Goal: Communication & Community: Answer question/provide support

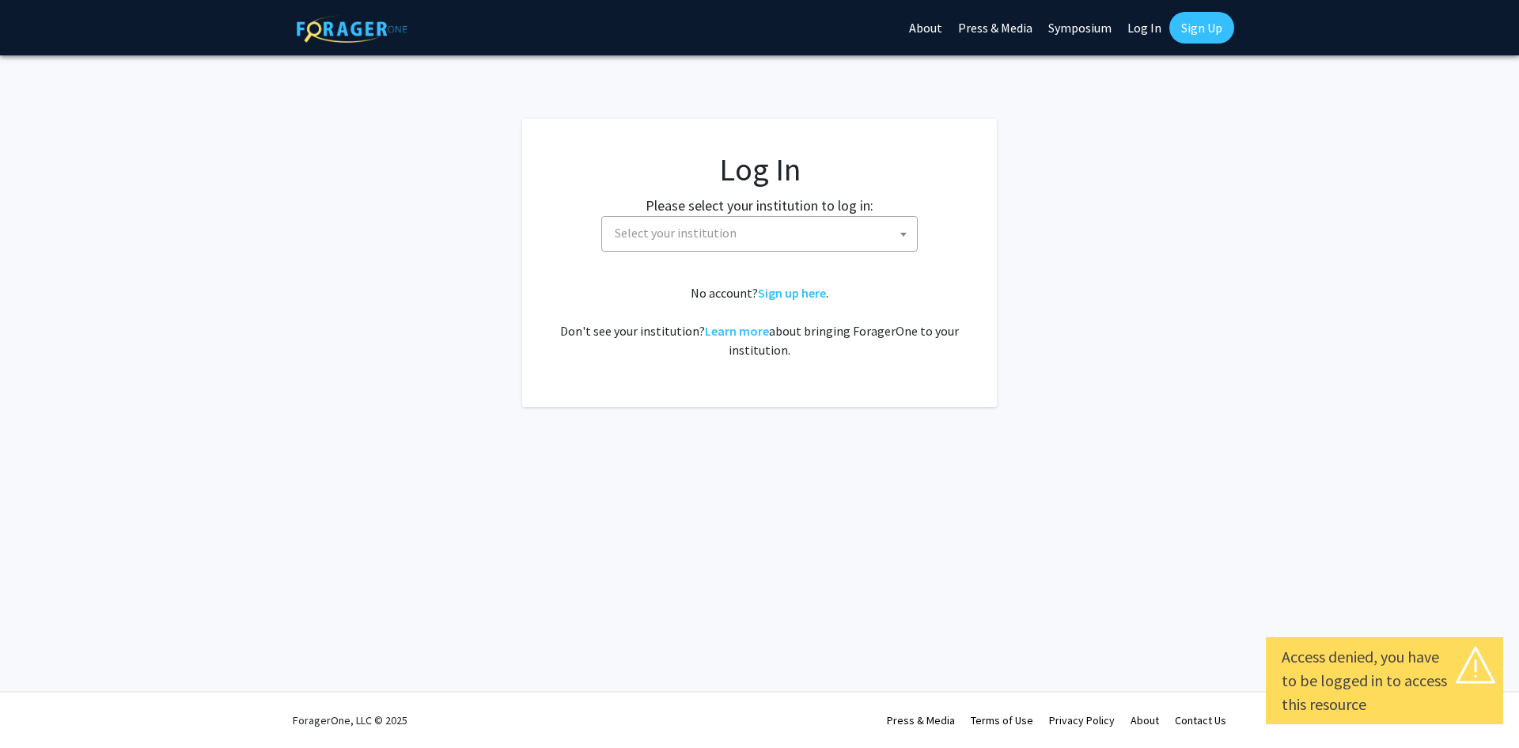
select select
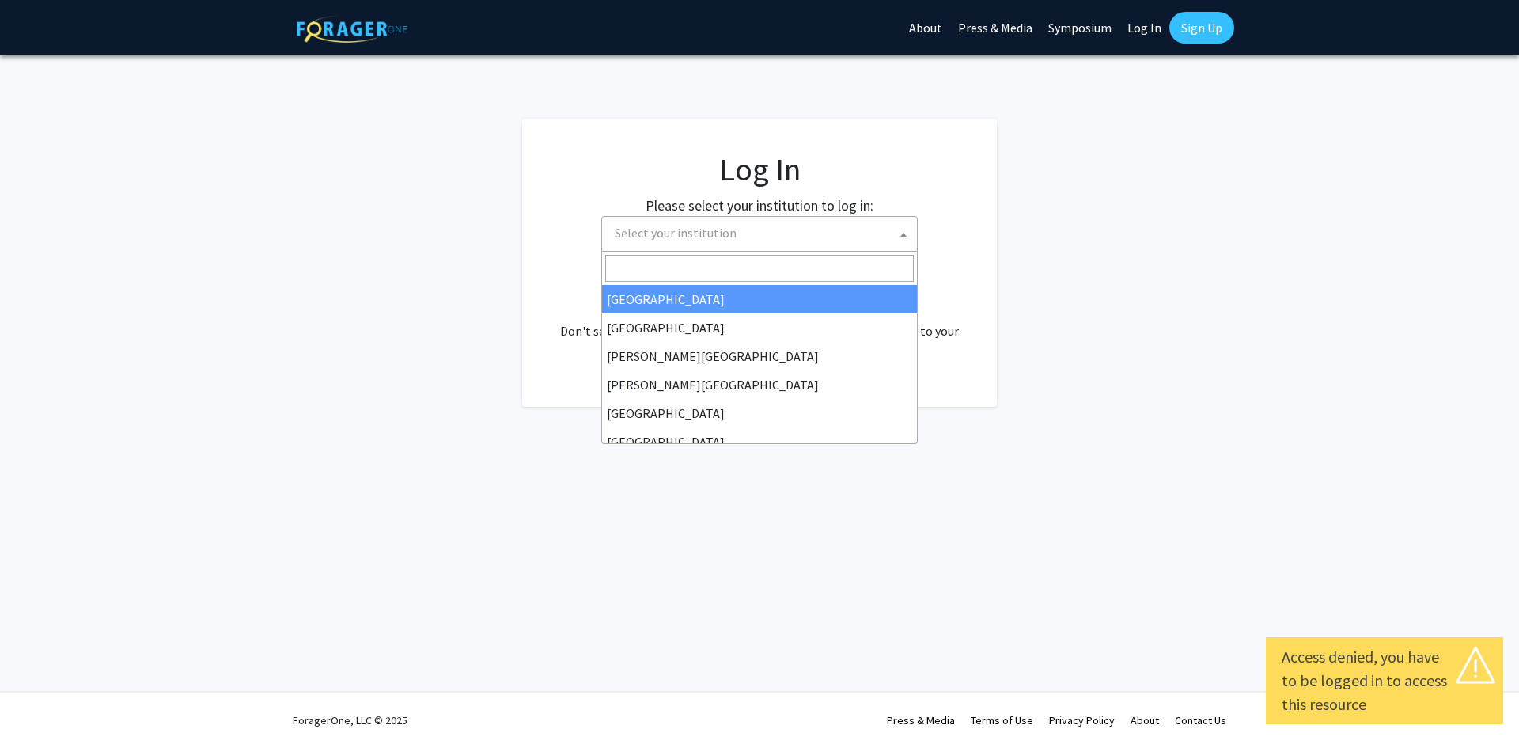
click at [757, 237] on span "Select your institution" at bounding box center [762, 233] width 308 height 32
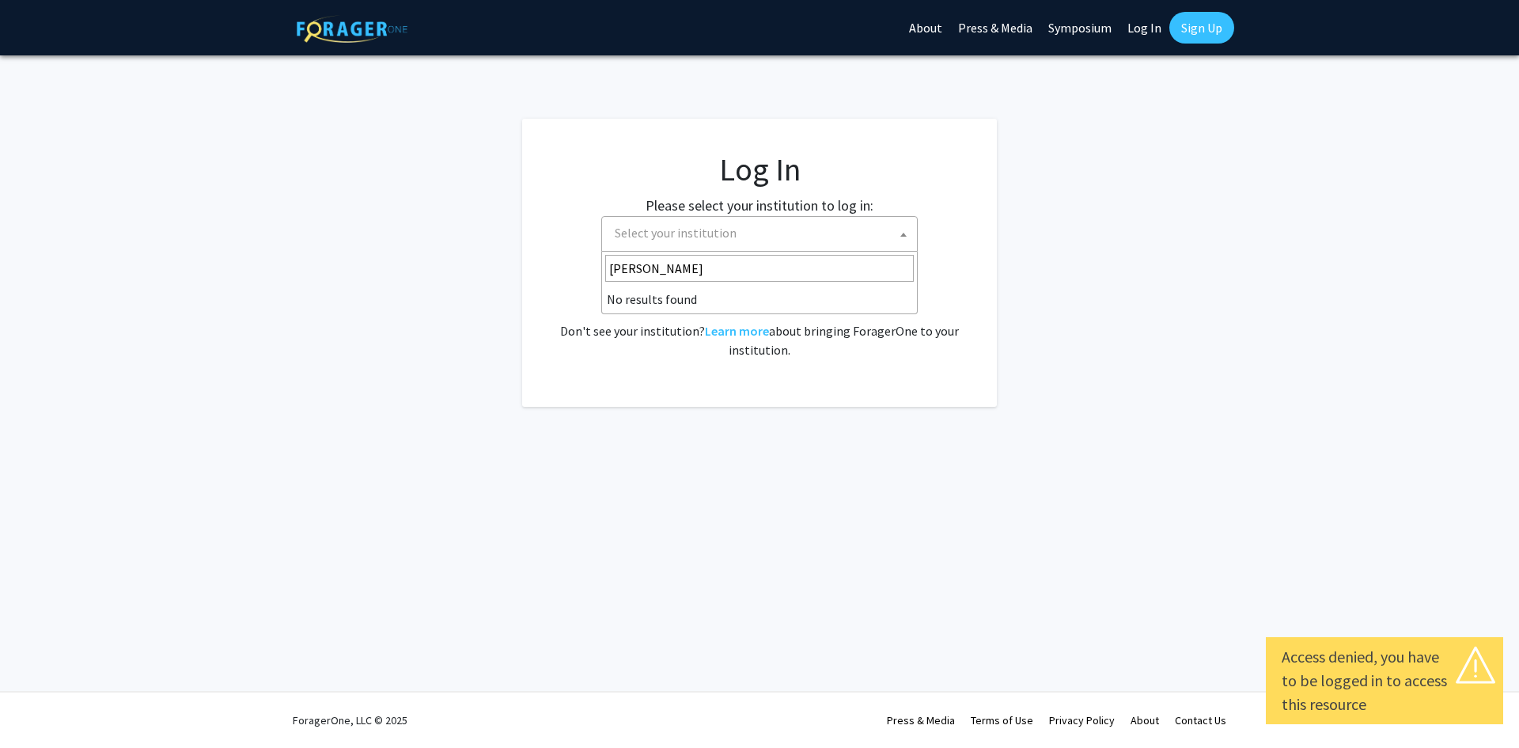
type input "johns"
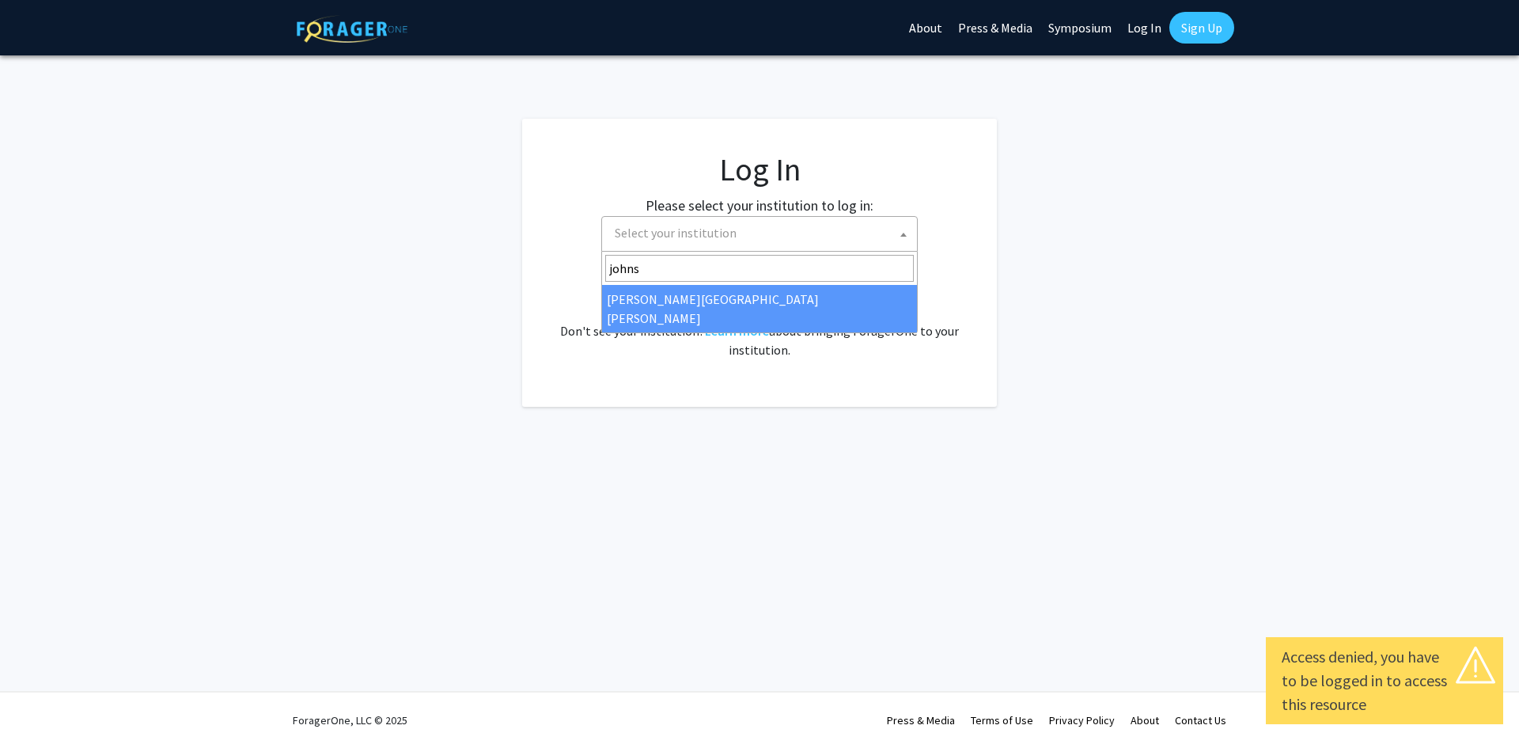
select select "1"
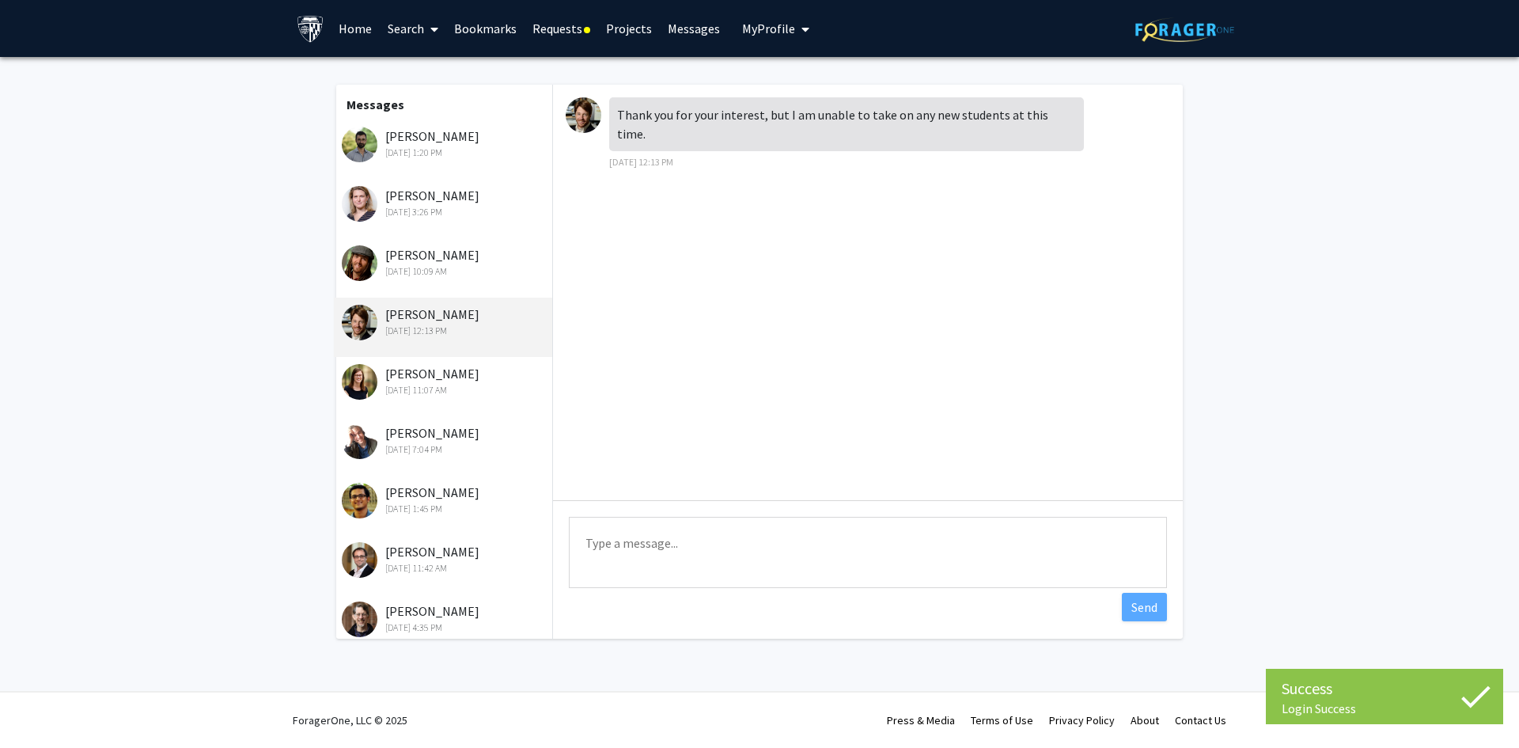
click at [731, 118] on div "Thank you for your interest, but I am unable to take on any new students at thi…" at bounding box center [846, 124] width 475 height 54
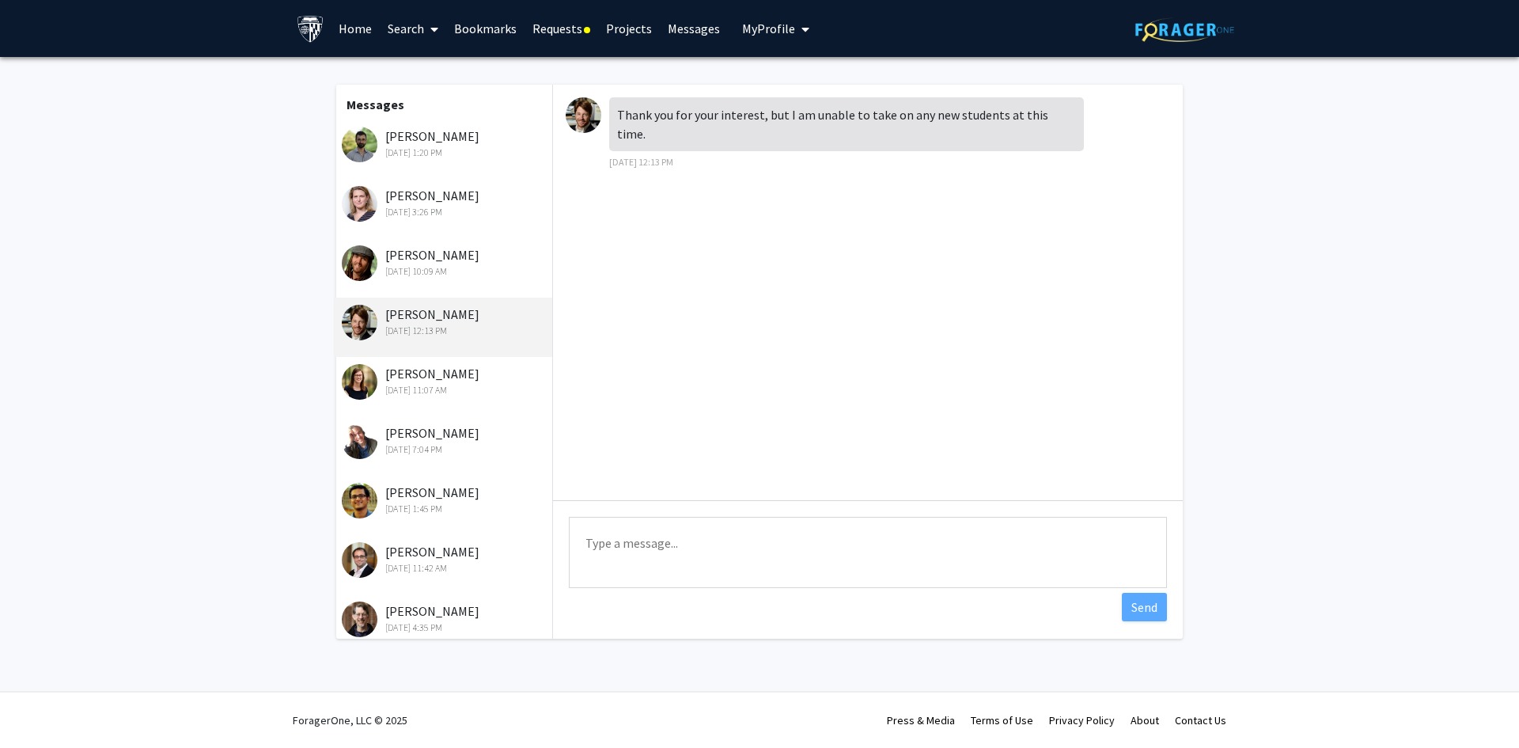
click at [462, 409] on div "[PERSON_NAME] [DATE] 11:07 AM" at bounding box center [443, 386] width 218 height 59
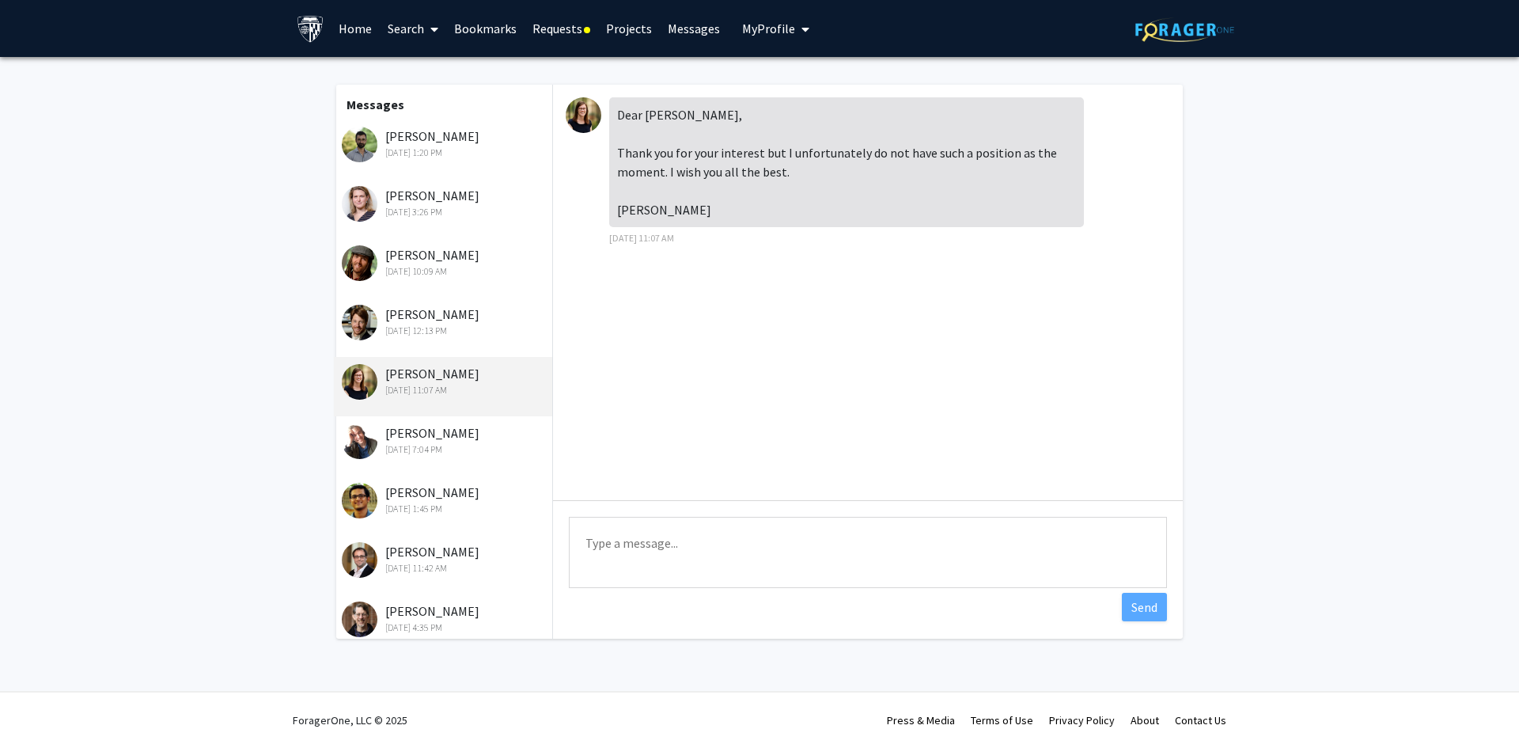
click at [490, 331] on div "[DATE] 12:13 PM" at bounding box center [445, 331] width 206 height 14
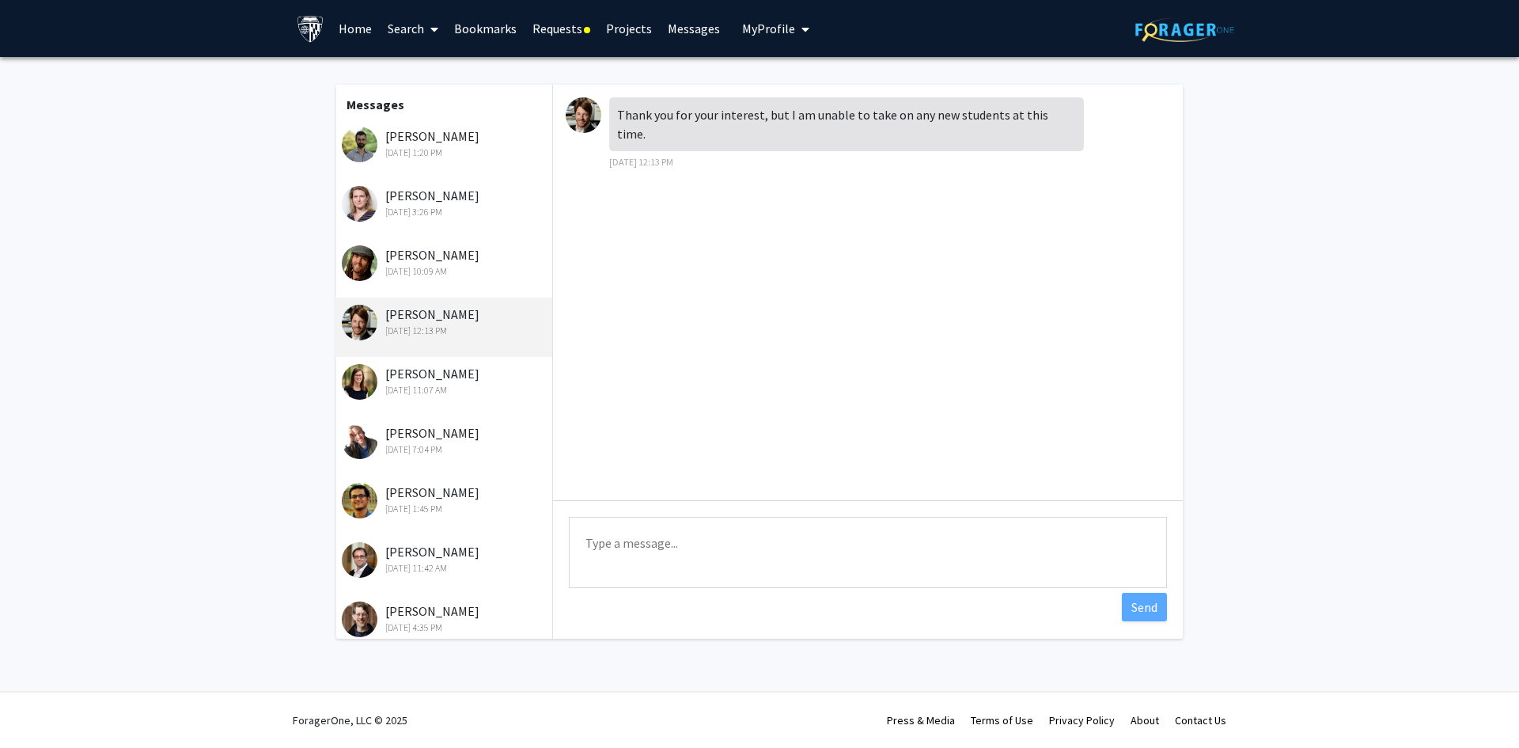
click at [460, 53] on link "Bookmarks" at bounding box center [485, 28] width 78 height 55
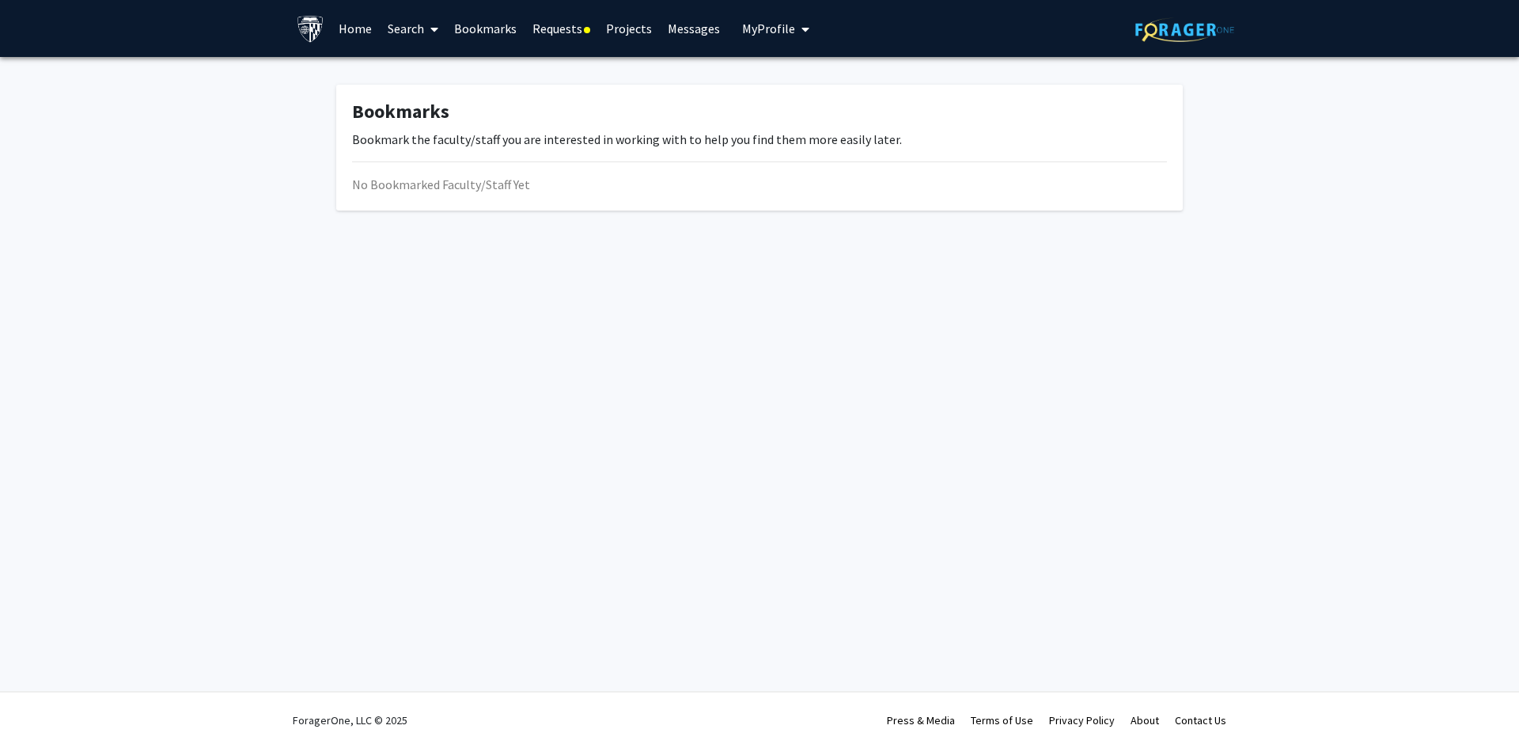
click at [548, 25] on link "Requests" at bounding box center [561, 28] width 74 height 55
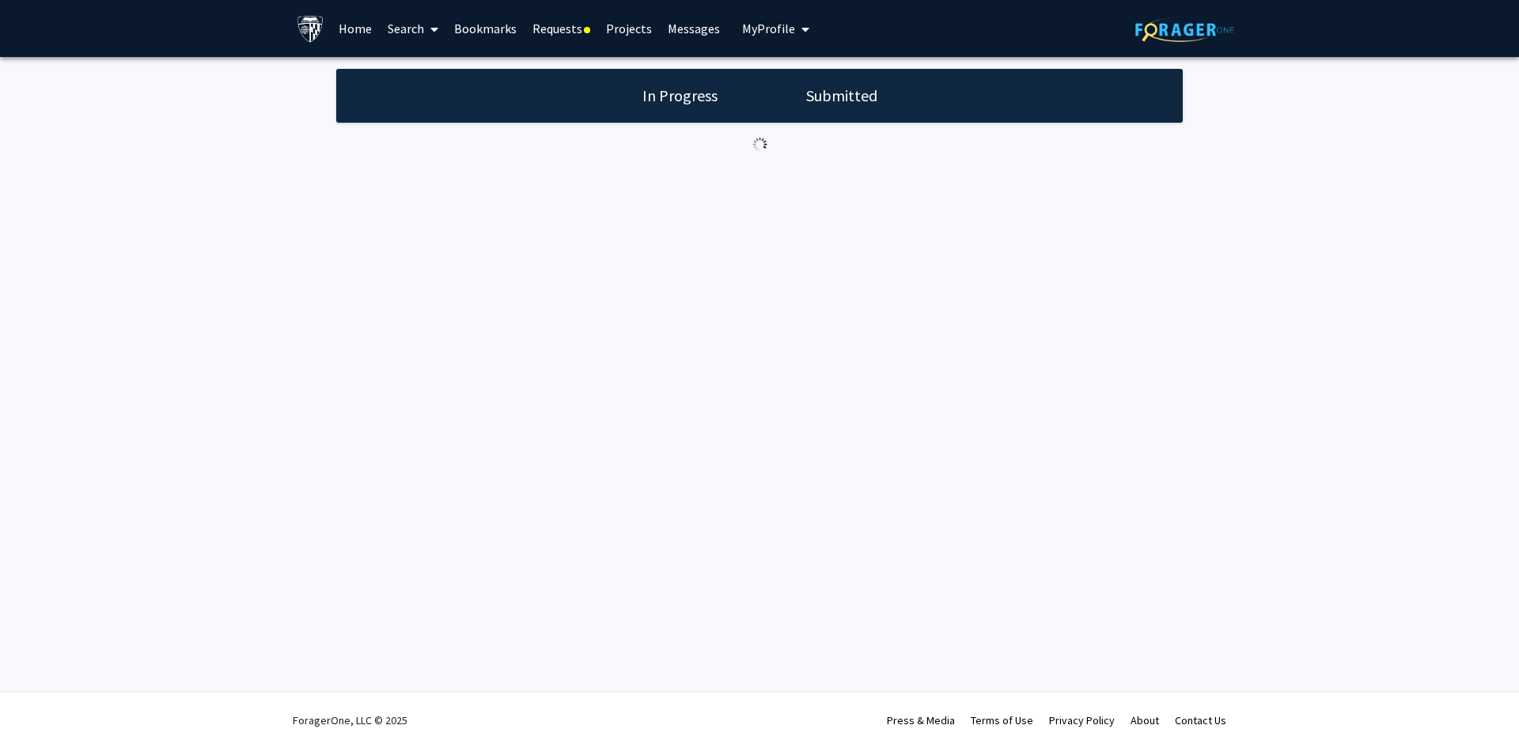
click at [698, 25] on link "Messages" at bounding box center [694, 28] width 68 height 55
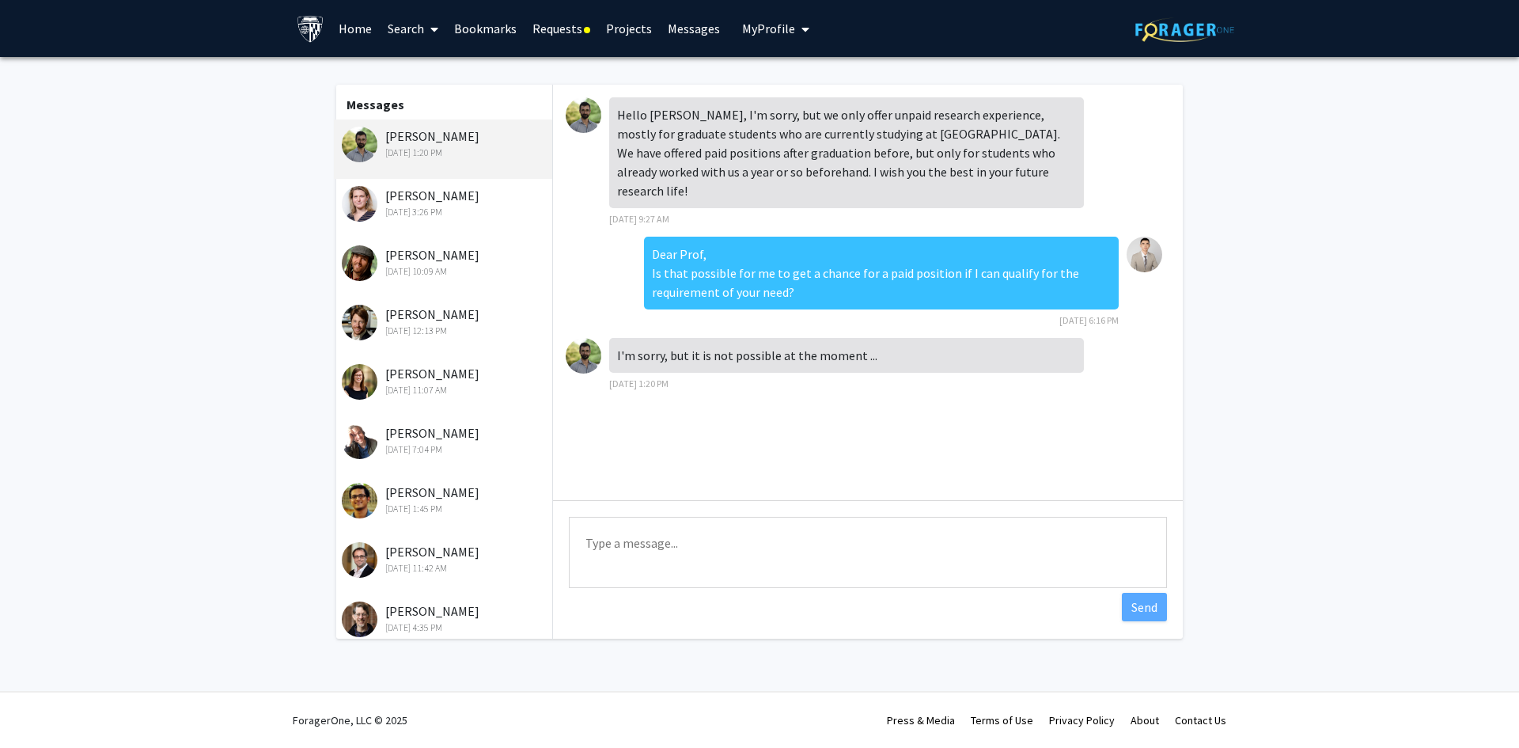
click at [419, 139] on div "Thomas Thebaud Aug 27, 2025 1:20 PM" at bounding box center [445, 143] width 206 height 33
click at [940, 254] on div "Dear Prof, Is that possible for me to get a chance for a paid position if I can…" at bounding box center [881, 273] width 475 height 73
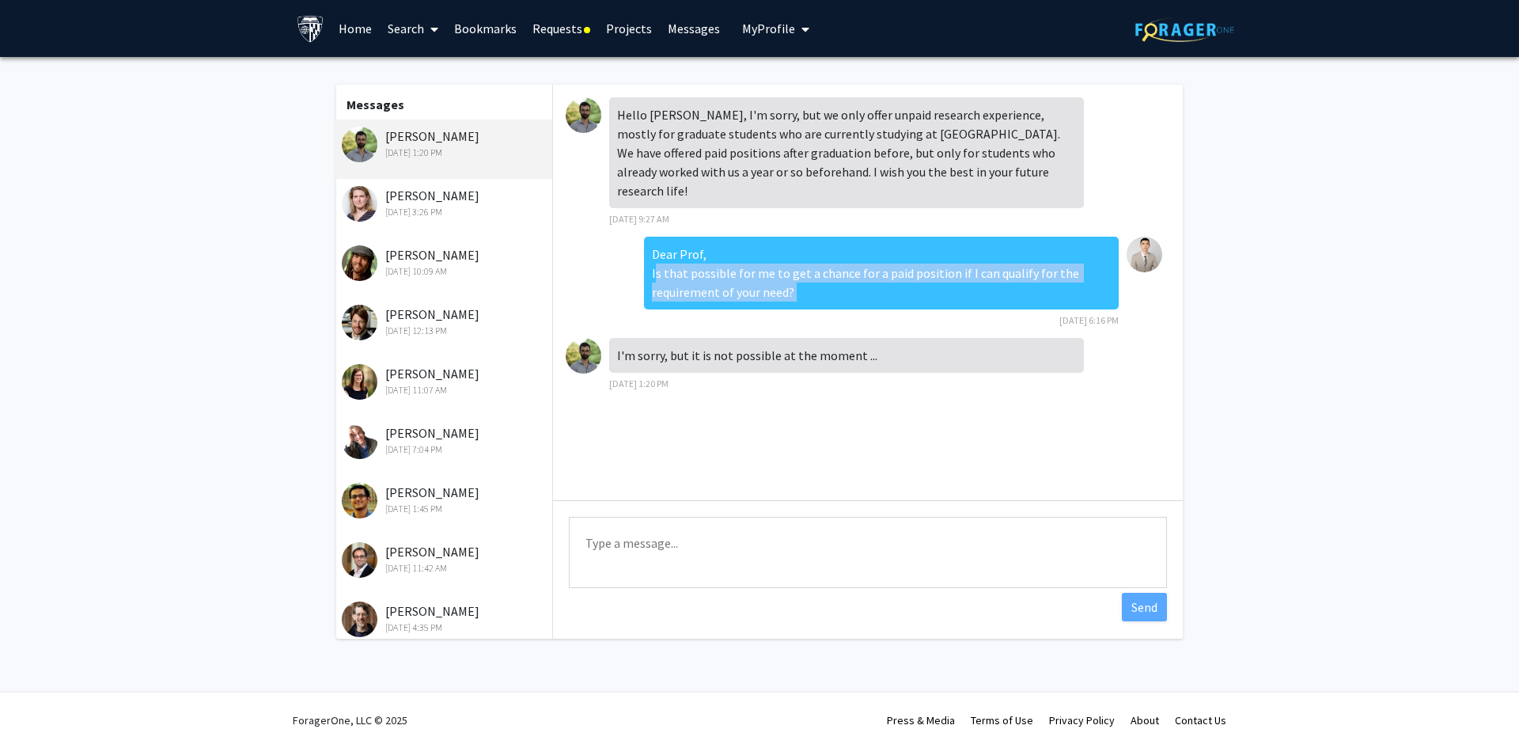
click at [940, 254] on div "Dear Prof, Is that possible for me to get a chance for a paid position if I can…" at bounding box center [881, 273] width 475 height 73
click at [922, 253] on div "Dear Prof, Is that possible for me to get a chance for a paid position if I can…" at bounding box center [881, 273] width 475 height 73
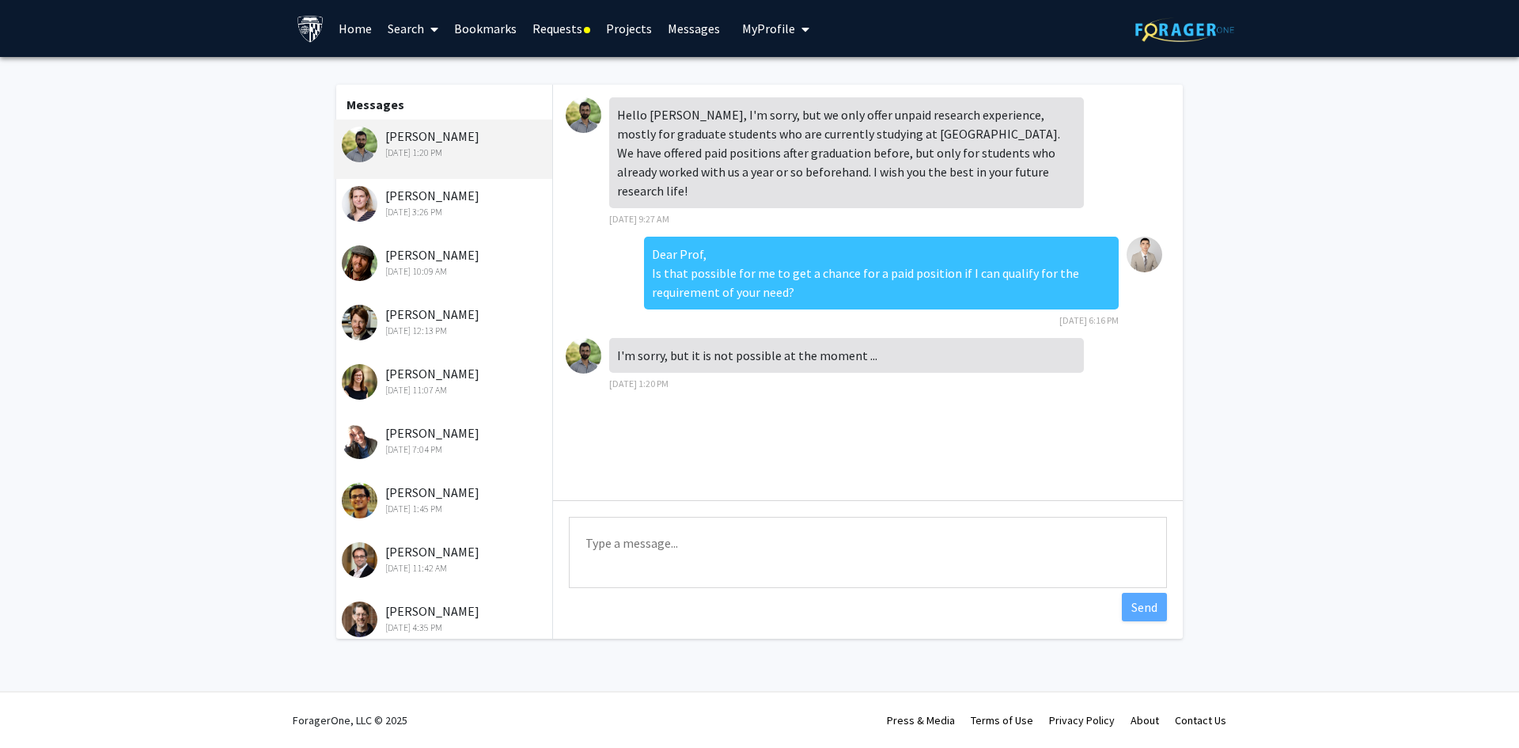
click at [724, 152] on div "Hello Yi, I'm sorry, but we only offer unpaid research experience, mostly for g…" at bounding box center [846, 152] width 475 height 111
click at [586, 338] on img at bounding box center [584, 356] width 36 height 36
click at [581, 131] on img at bounding box center [584, 115] width 36 height 36
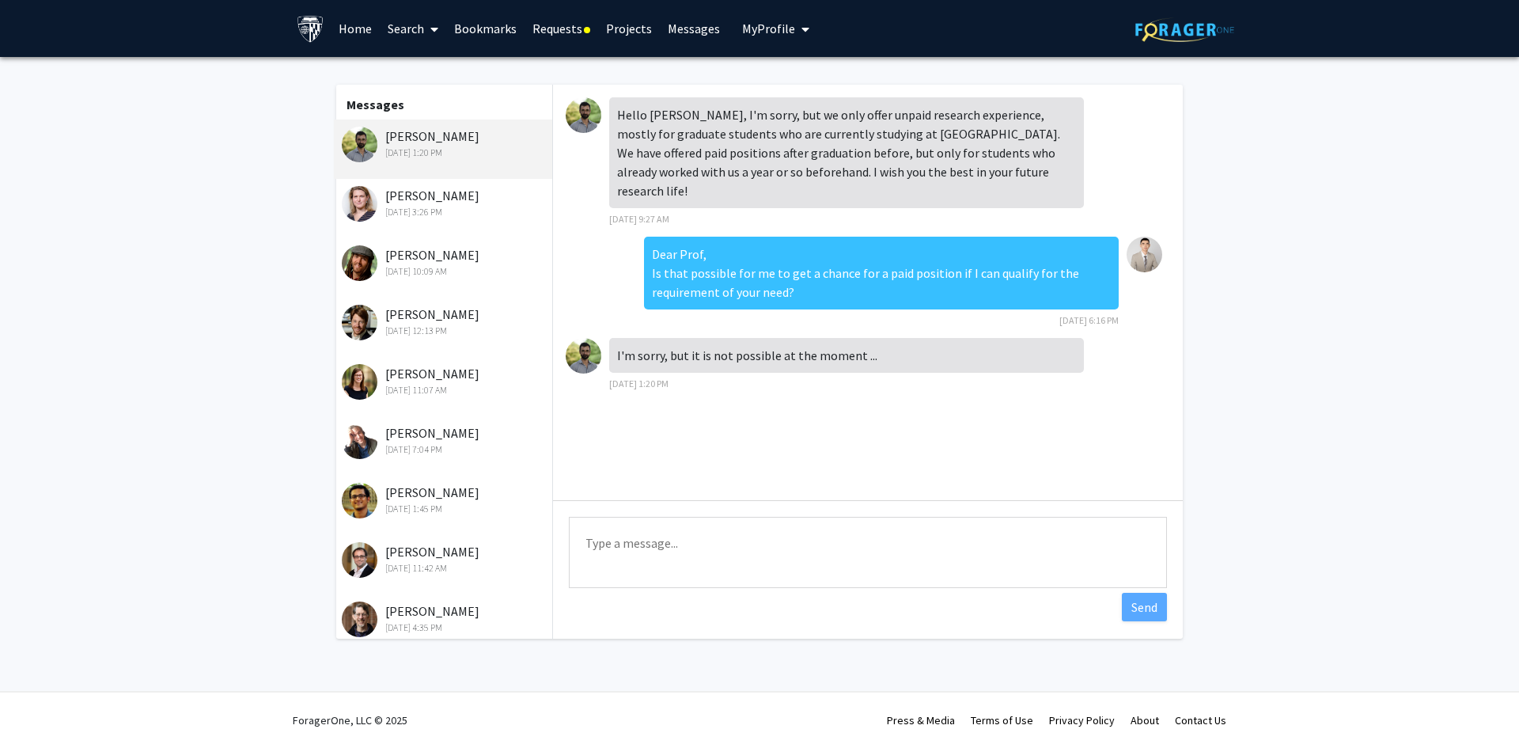
click at [588, 115] on img at bounding box center [584, 115] width 36 height 36
click at [451, 207] on div "Aug 20, 2025 3:26 PM" at bounding box center [445, 212] width 206 height 14
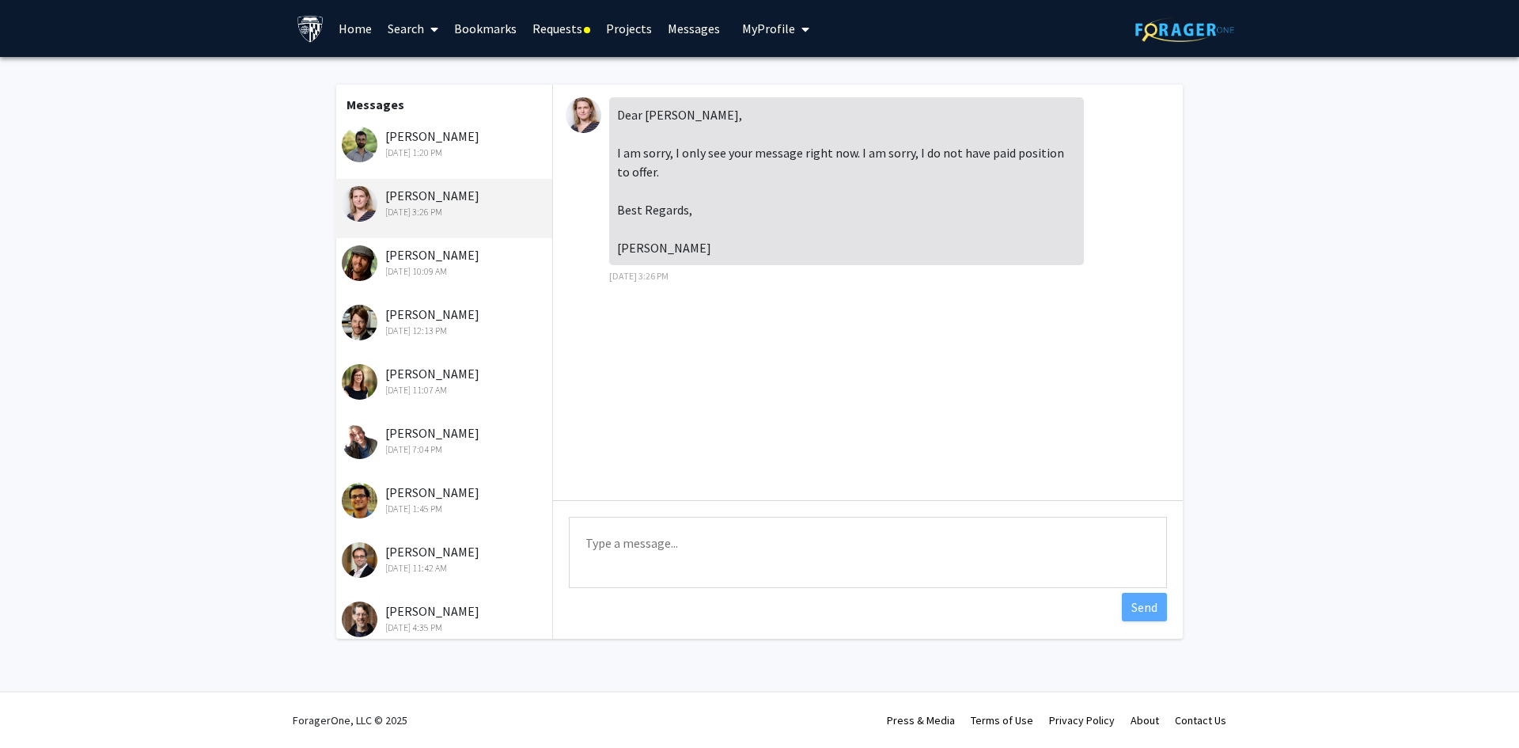
click at [573, 121] on img at bounding box center [584, 115] width 36 height 36
click at [421, 283] on div "Jovo Vogelstein Jun 1, 2025 10:09 AM" at bounding box center [443, 267] width 218 height 59
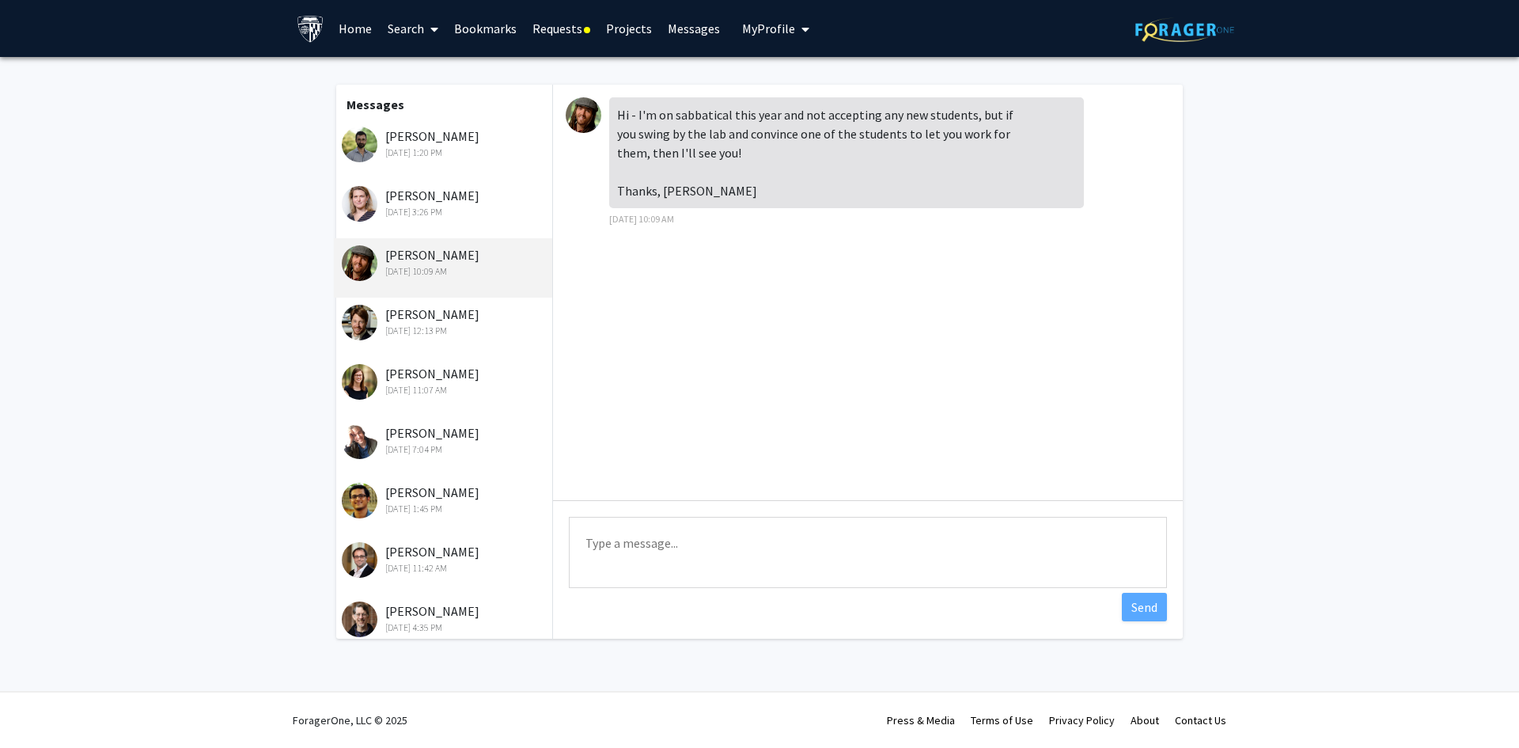
click at [500, 435] on div "Tim Kunisky May 15, 2025 7:04 PM" at bounding box center [445, 439] width 206 height 33
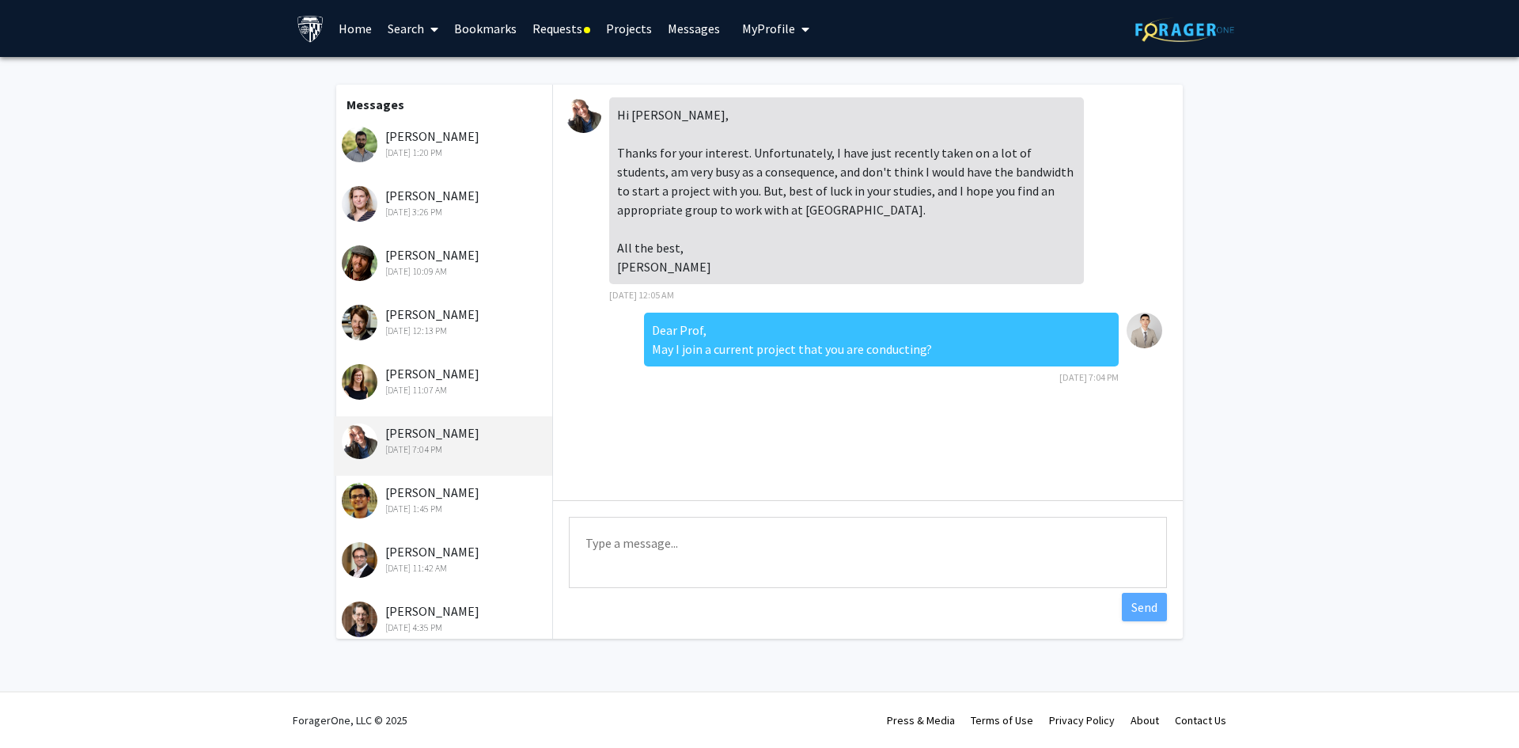
click at [487, 498] on div "Amitabh Basu May 13, 2025 1:45 PM" at bounding box center [445, 499] width 206 height 33
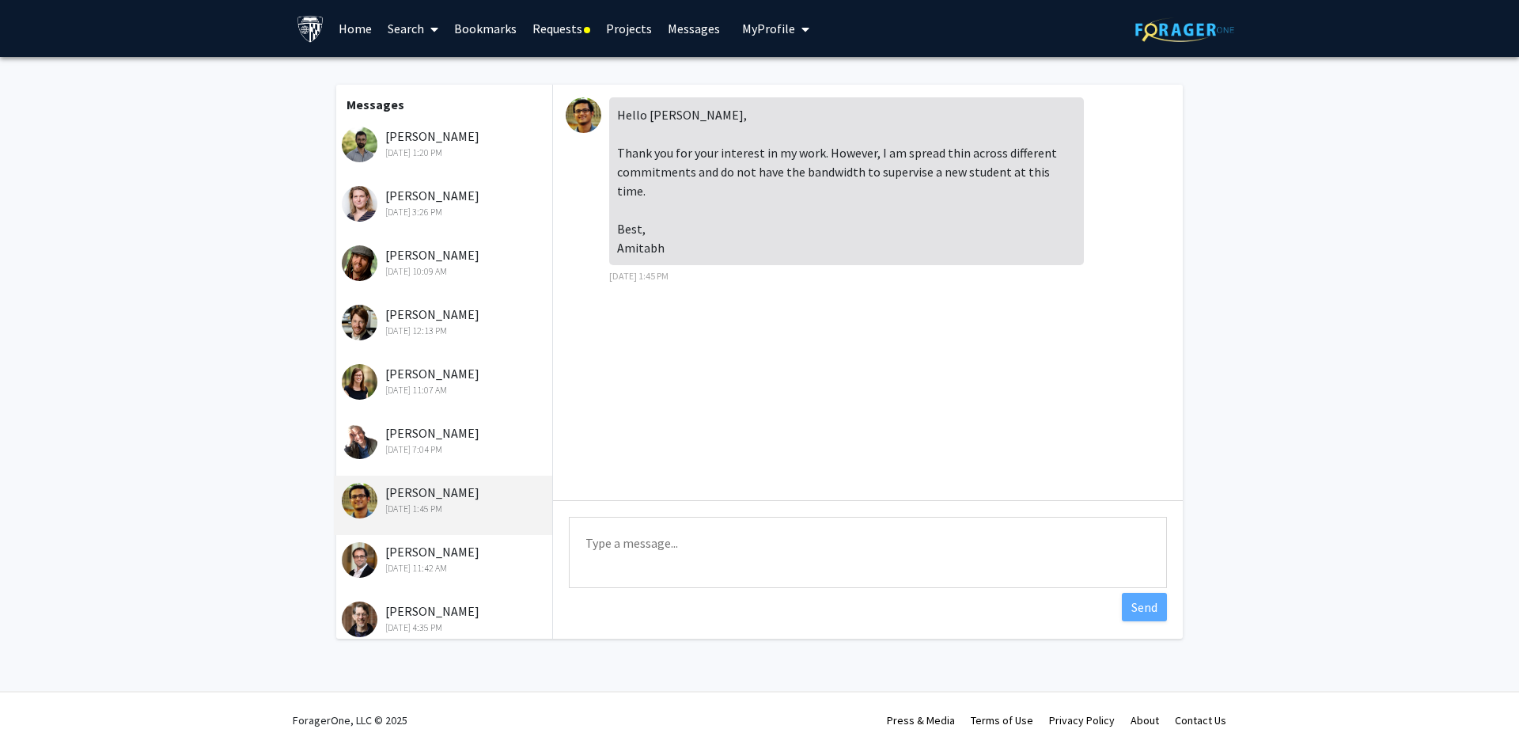
click at [469, 545] on div "Alex Marder May 13, 2025 11:42 AM" at bounding box center [445, 558] width 206 height 33
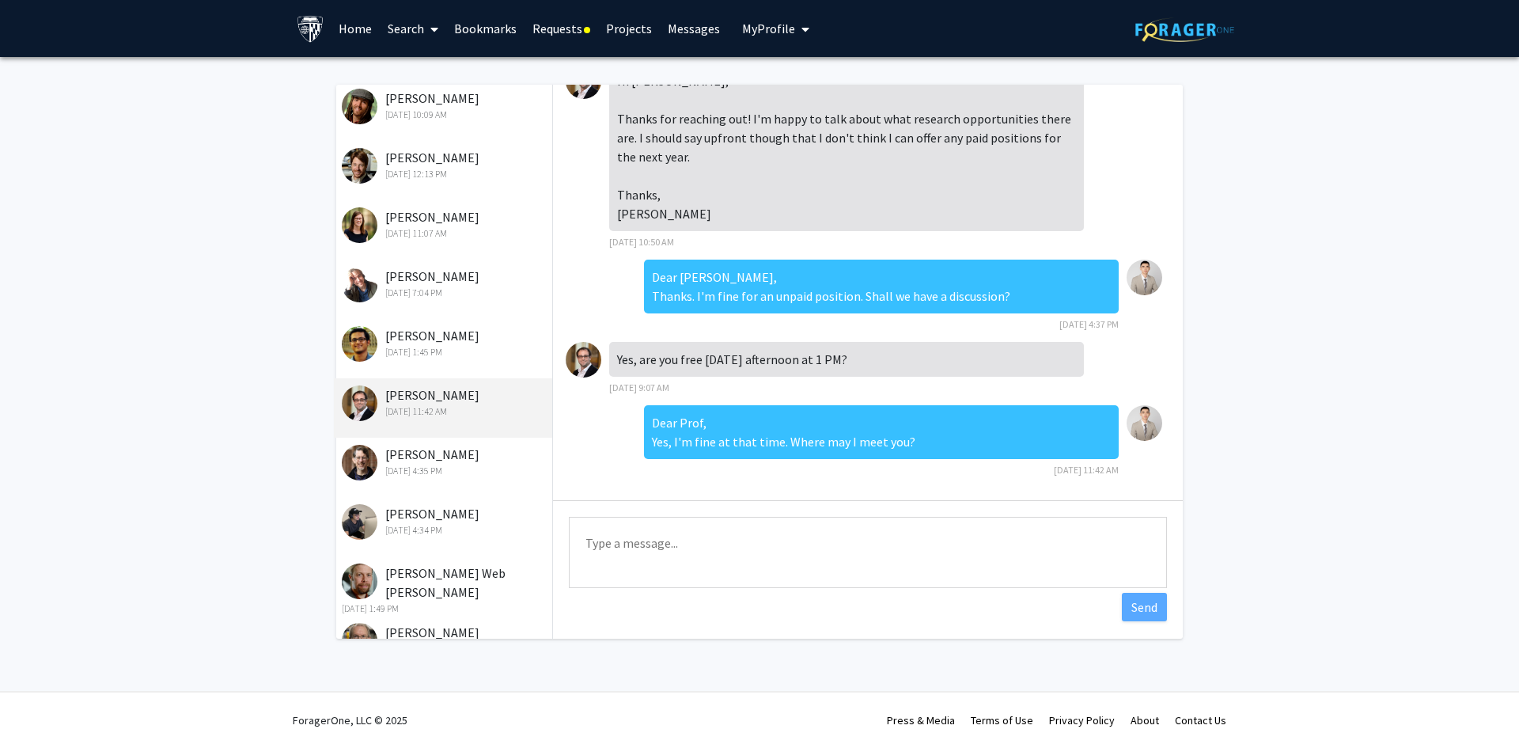
scroll to position [158, 0]
click at [488, 467] on div "May 12, 2025 4:35 PM" at bounding box center [445, 469] width 206 height 14
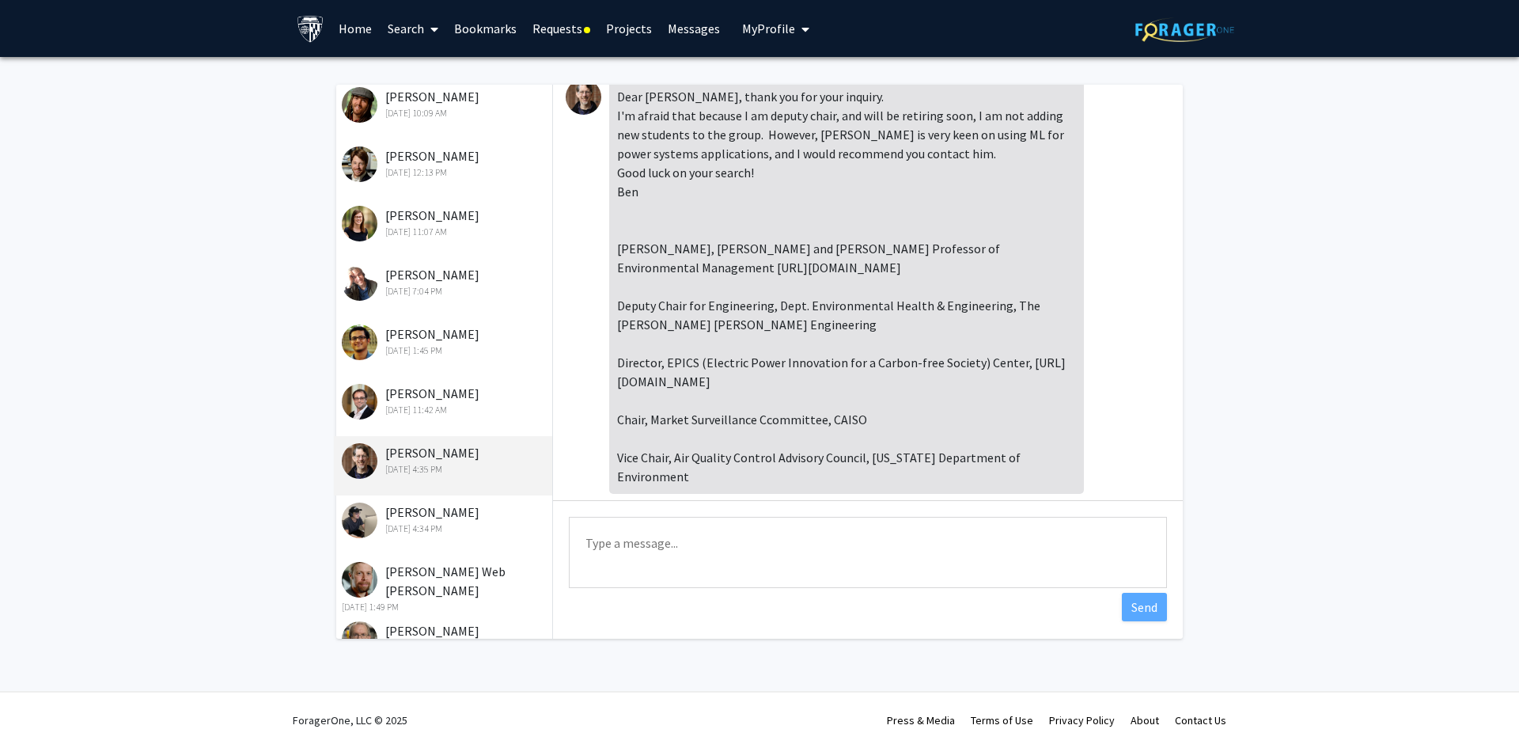
scroll to position [0, 0]
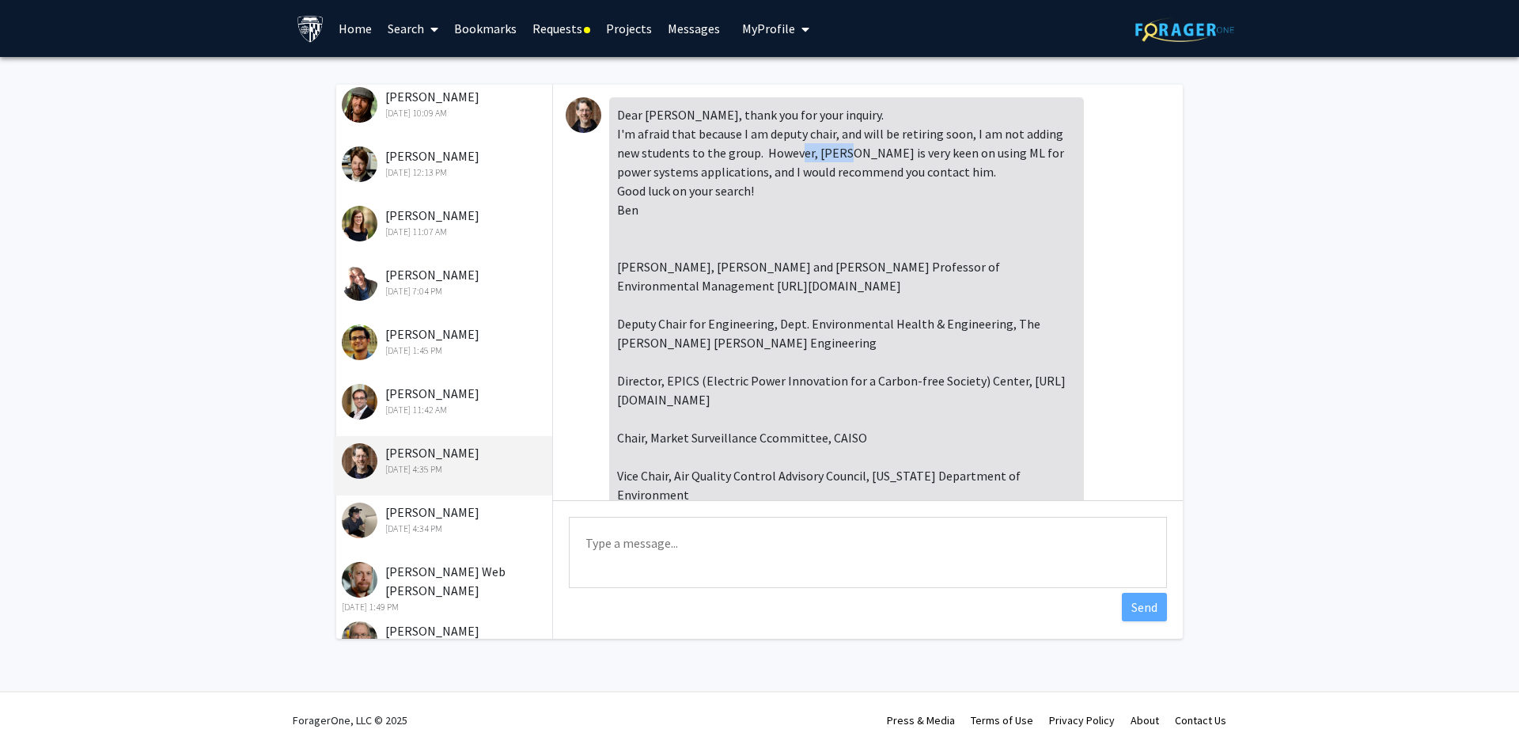
drag, startPoint x: 851, startPoint y: 151, endPoint x: 899, endPoint y: 151, distance: 47.5
click at [899, 151] on div "Dear Yi, thank you for your inquiry. I'm afraid that because I am deputy chair,…" at bounding box center [846, 304] width 475 height 414
drag, startPoint x: 899, startPoint y: 151, endPoint x: 832, endPoint y: 154, distance: 66.5
click at [832, 154] on div "Dear Yi, thank you for your inquiry. I'm afraid that because I am deputy chair,…" at bounding box center [846, 304] width 475 height 414
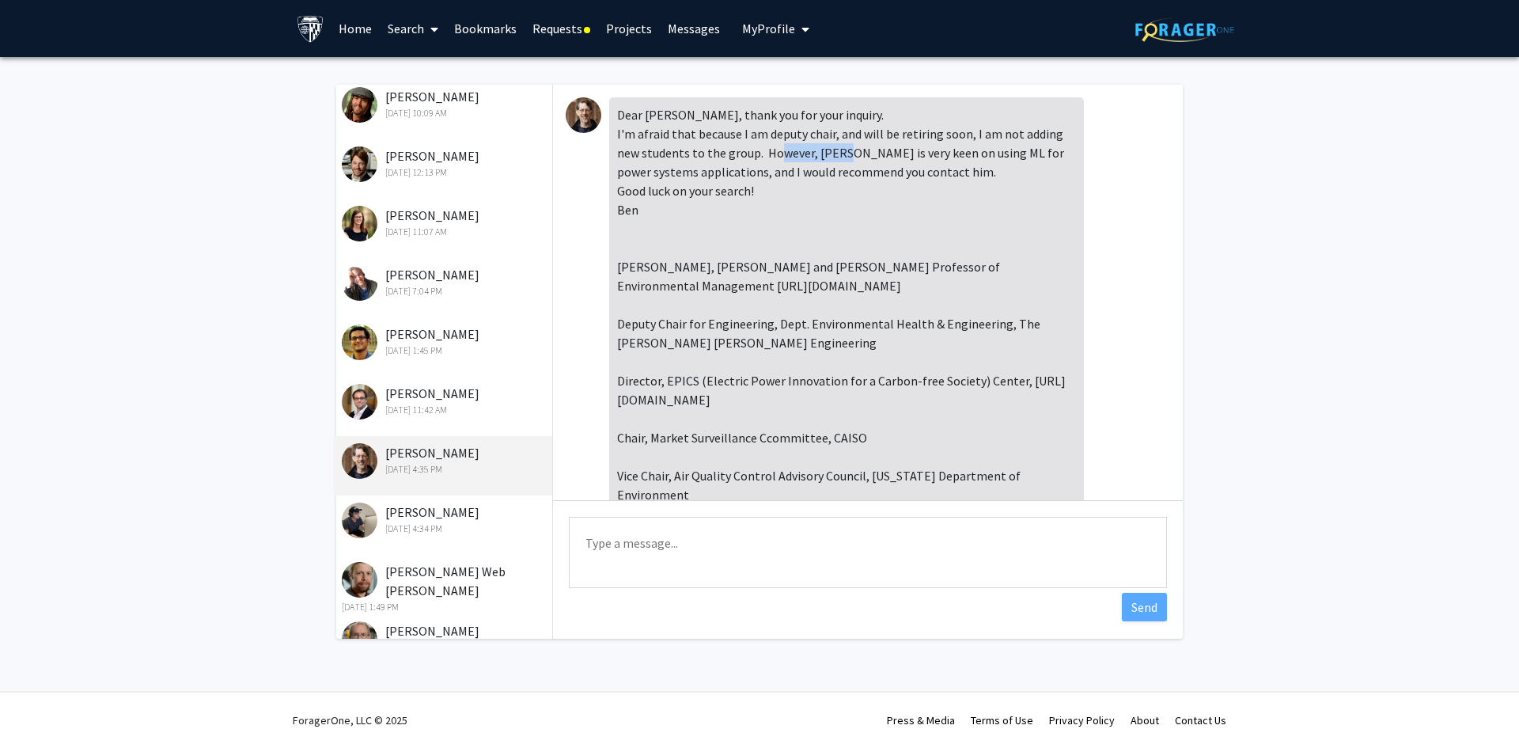
click at [832, 154] on div "Dear Yi, thank you for your inquiry. I'm afraid that because I am deputy chair,…" at bounding box center [846, 304] width 475 height 414
click at [829, 152] on div "Dear Yi, thank you for your inquiry. I'm afraid that because I am deputy chair,…" at bounding box center [846, 304] width 475 height 414
drag, startPoint x: 833, startPoint y: 153, endPoint x: 899, endPoint y: 149, distance: 65.8
click at [899, 149] on div "Dear Yi, thank you for your inquiry. I'm afraid that because I am deputy chair,…" at bounding box center [846, 304] width 475 height 414
copy div "Yury Dvorkin"
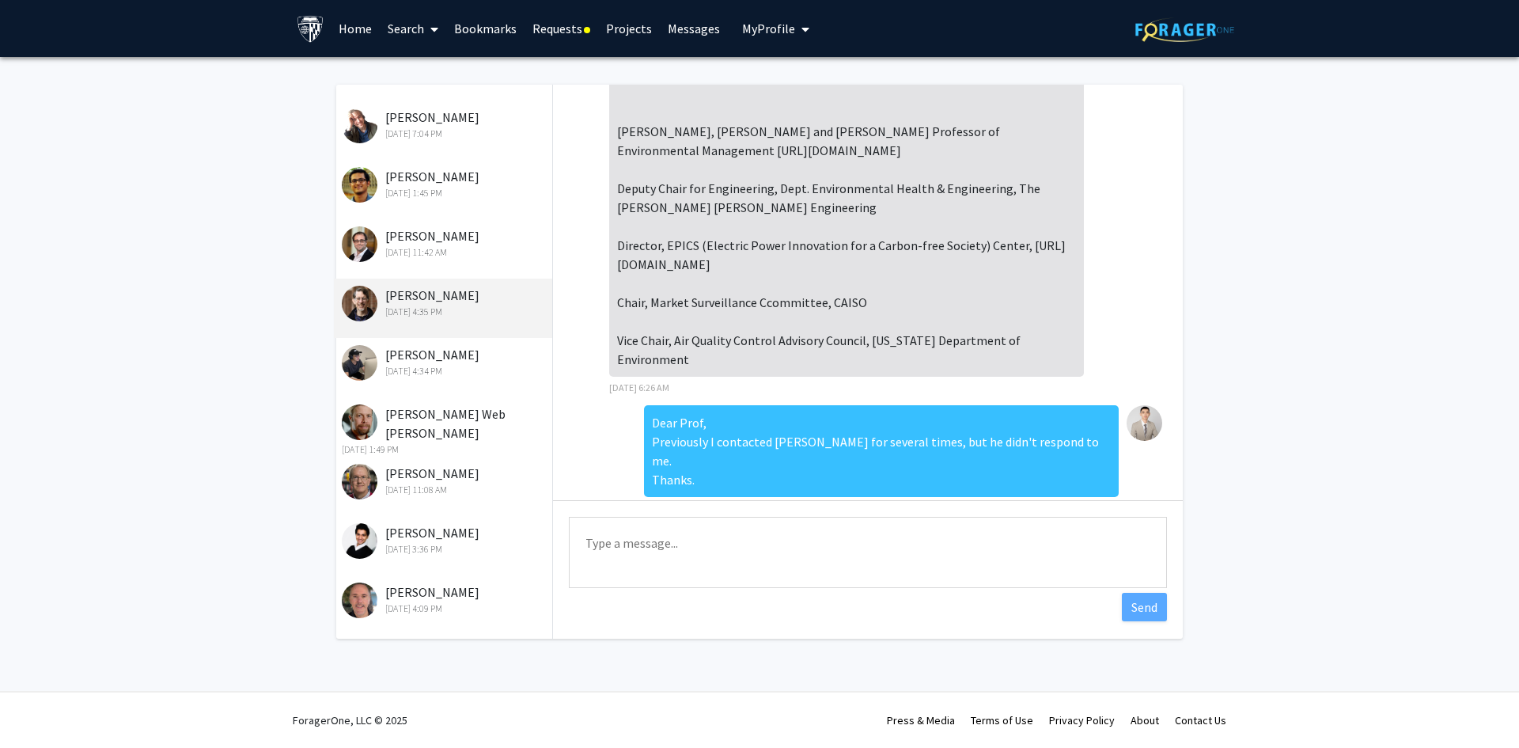
scroll to position [316, 0]
